Goal: Navigation & Orientation: Find specific page/section

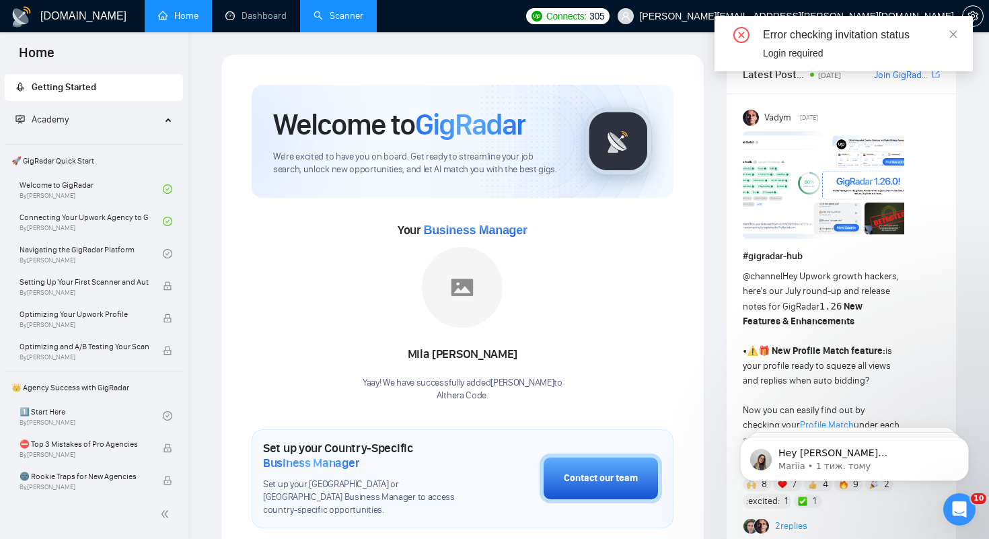
click at [348, 16] on link "Scanner" at bounding box center [339, 15] width 50 height 11
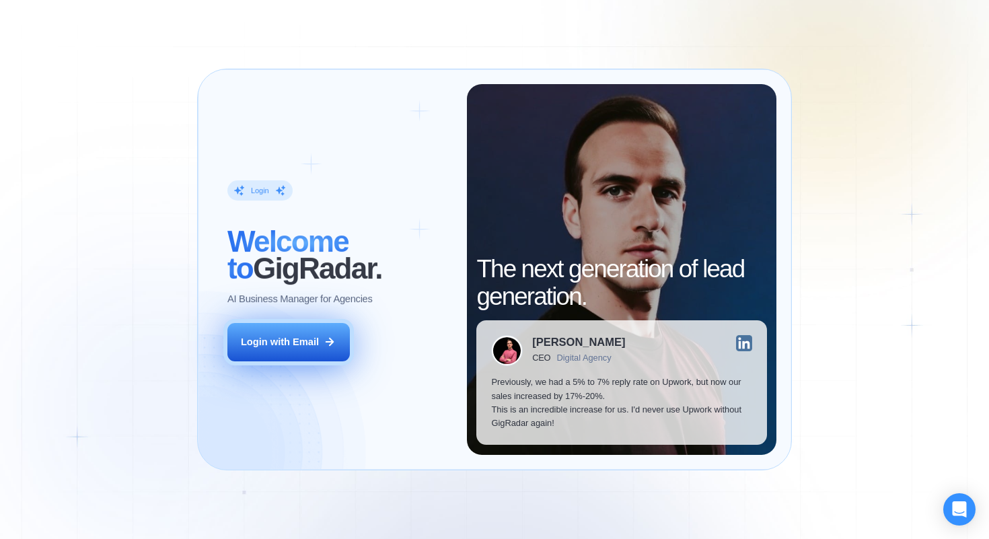
click at [301, 349] on button "Login with Email" at bounding box center [288, 342] width 122 height 38
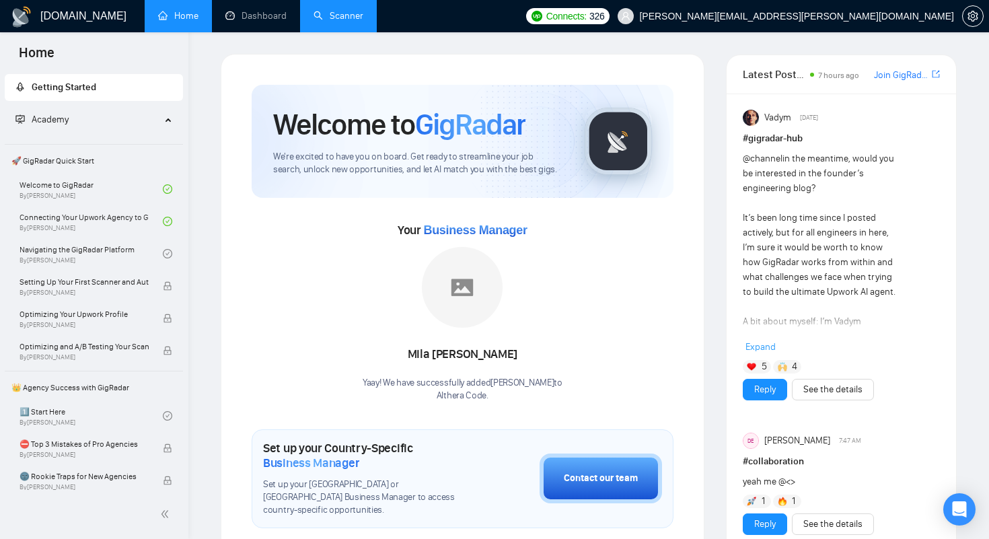
click at [357, 12] on link "Scanner" at bounding box center [339, 15] width 50 height 11
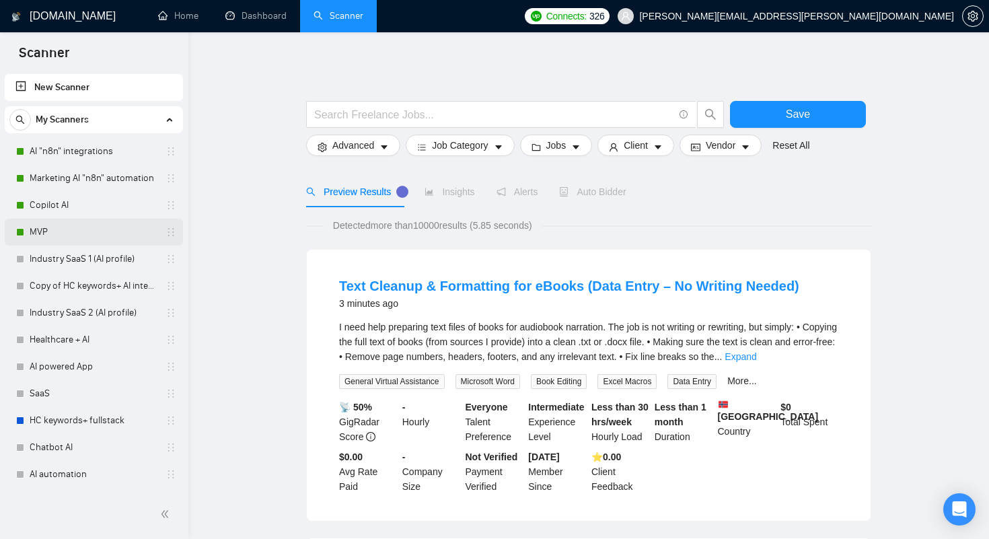
click at [46, 231] on link "MVP" at bounding box center [94, 232] width 128 height 27
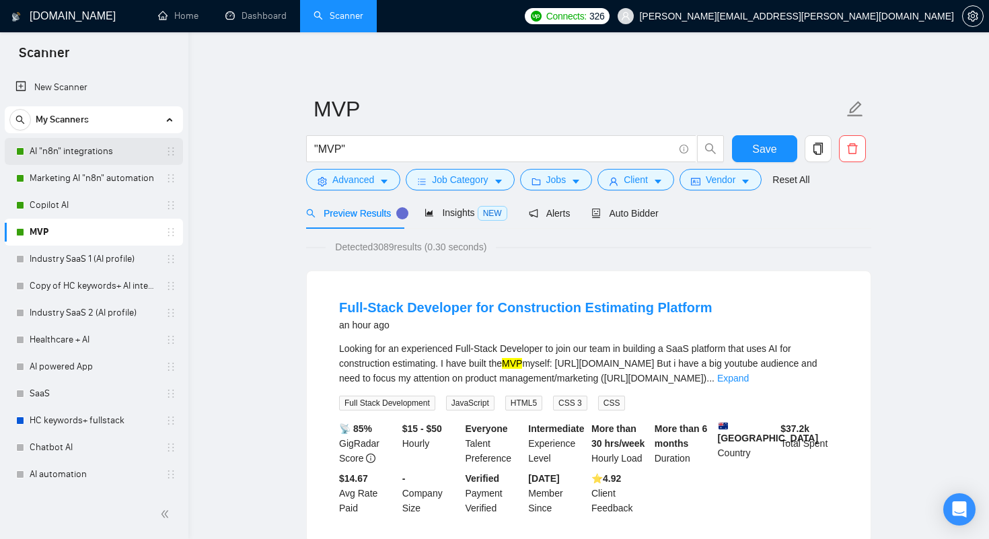
click at [61, 143] on link "AI "n8n" integrations" at bounding box center [94, 151] width 128 height 27
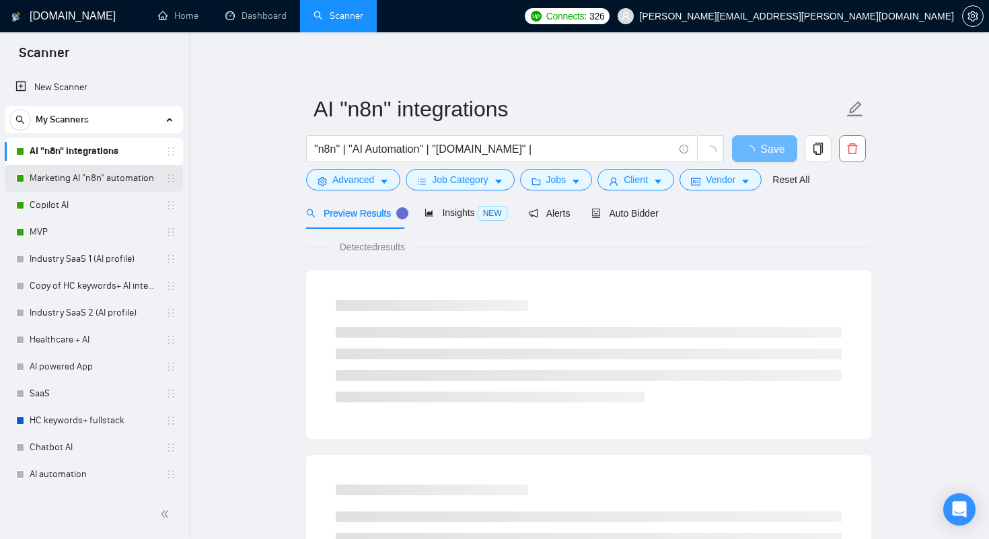
click at [67, 182] on link "Marketing AI "n8n" automation" at bounding box center [94, 178] width 128 height 27
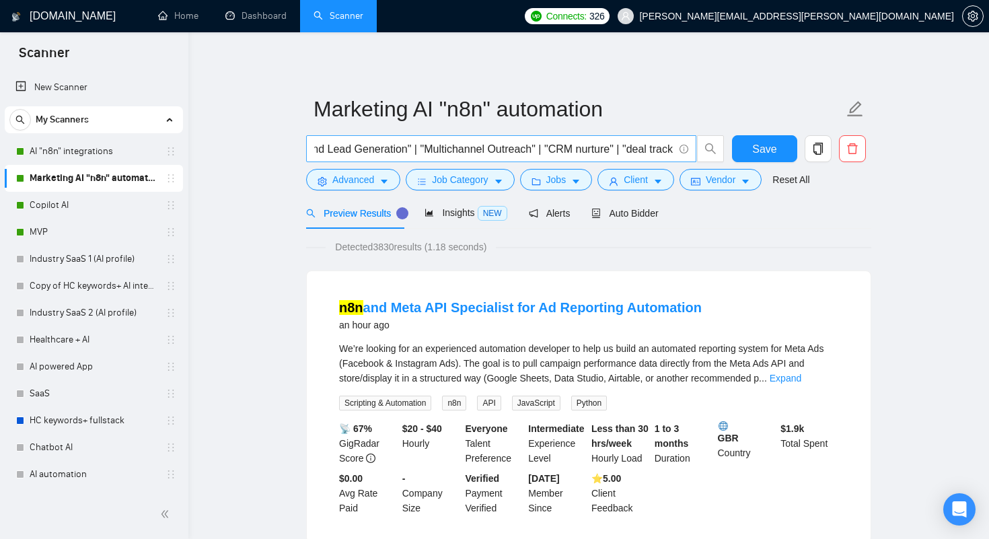
scroll to position [0, 789]
click at [107, 207] on link "Copilot AI" at bounding box center [94, 205] width 128 height 27
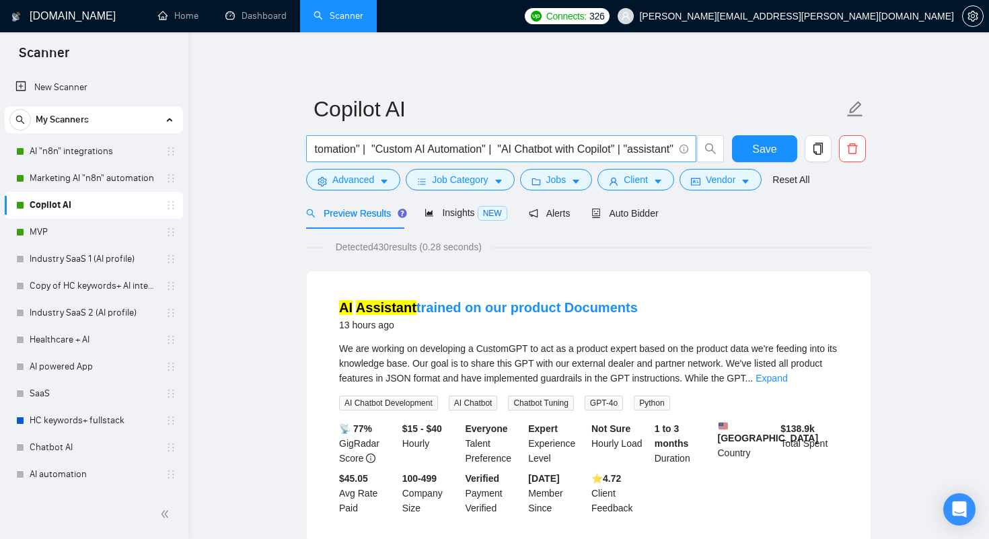
scroll to position [0, 4502]
click at [54, 240] on link "MVP" at bounding box center [94, 232] width 128 height 27
